Goal: Manage account settings

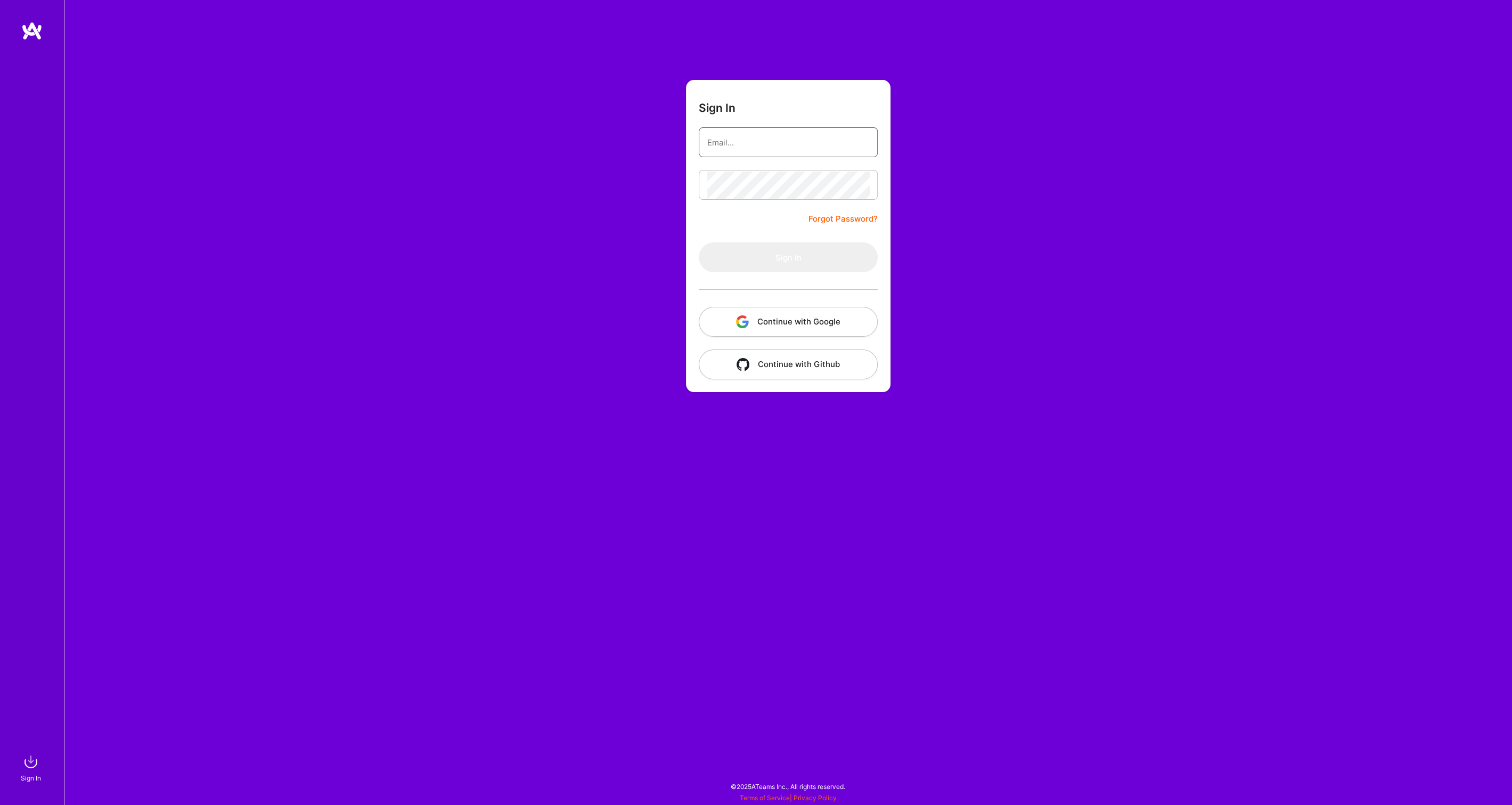
type input "[EMAIL_ADDRESS][DOMAIN_NAME]"
click at [837, 256] on button "Sign In" at bounding box center [788, 257] width 179 height 30
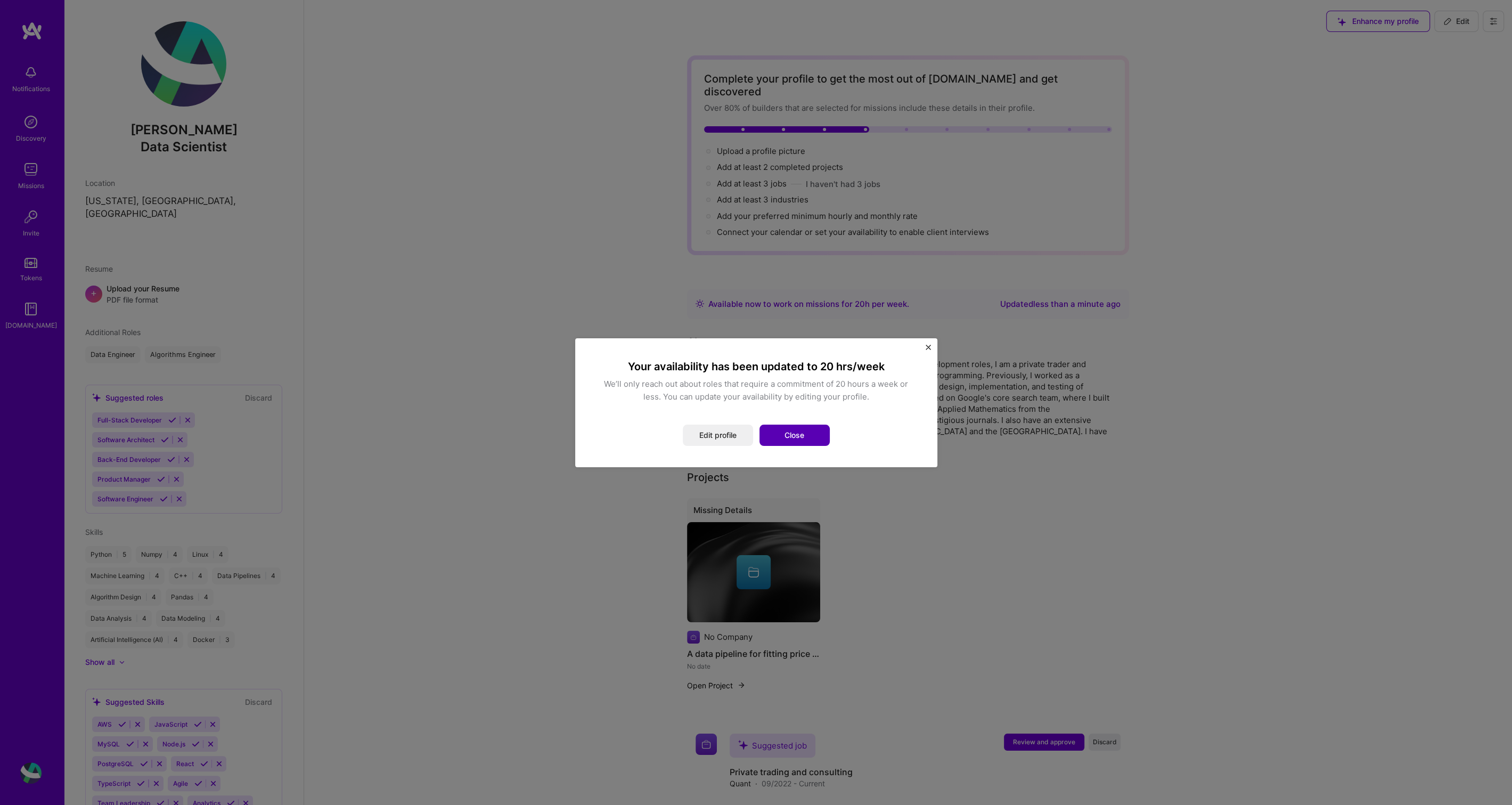
click at [807, 435] on button "Close" at bounding box center [794, 435] width 70 height 21
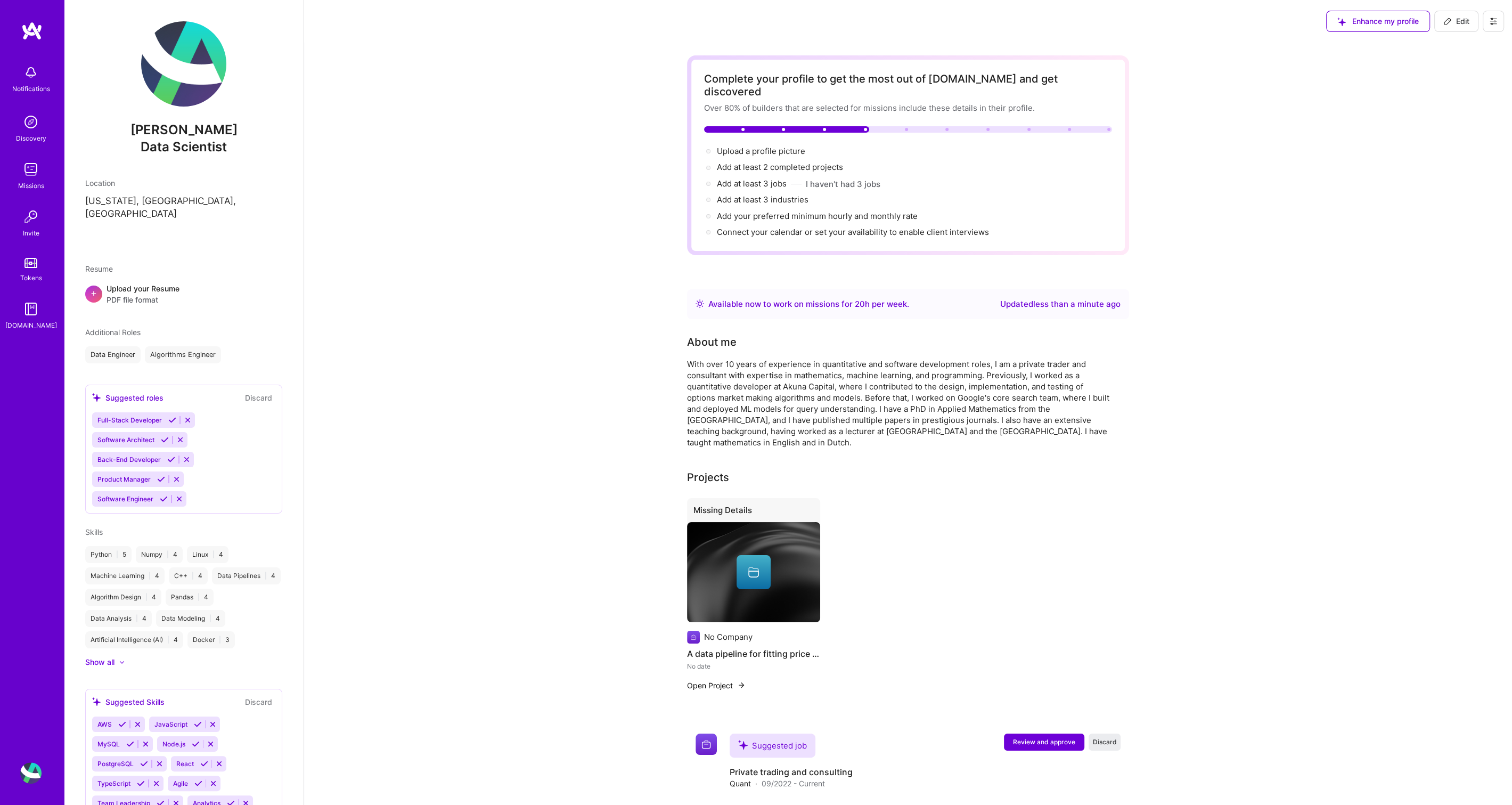
click at [1496, 21] on icon at bounding box center [1493, 21] width 9 height 9
click at [1452, 99] on button "Log Out" at bounding box center [1464, 99] width 80 height 27
